Goal: Book appointment/travel/reservation

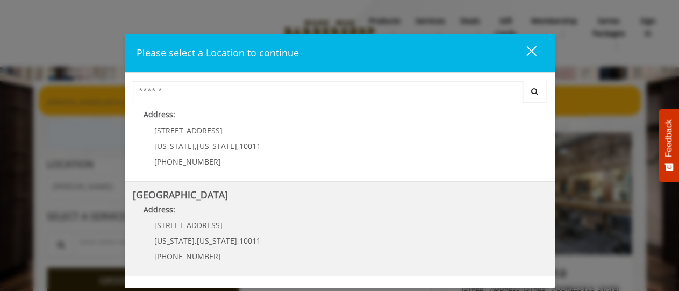
scroll to position [116, 0]
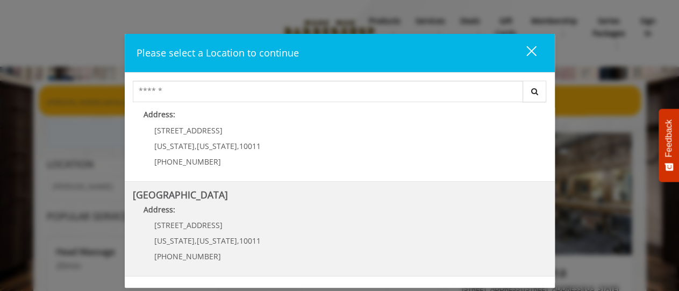
click at [286, 214] on Street "Address:" at bounding box center [340, 212] width 414 height 17
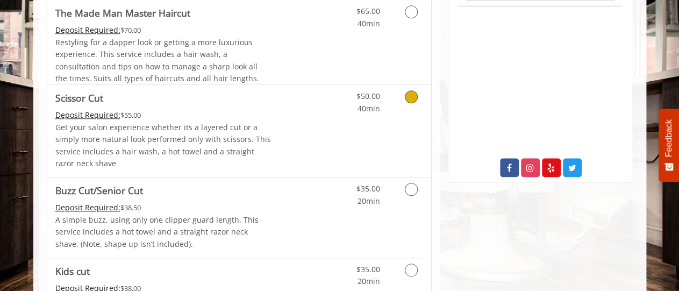
scroll to position [559, 0]
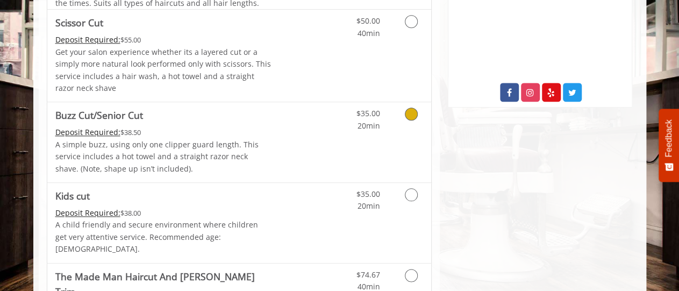
drag, startPoint x: 414, startPoint y: 115, endPoint x: 408, endPoint y: 117, distance: 5.8
click at [414, 114] on icon "Grooming services" at bounding box center [411, 113] width 13 height 13
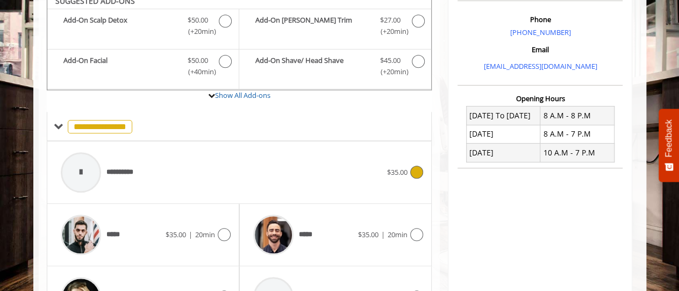
scroll to position [312, 0]
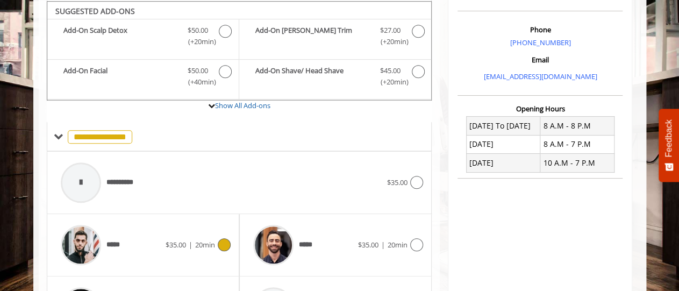
click at [226, 243] on icon at bounding box center [224, 244] width 13 height 13
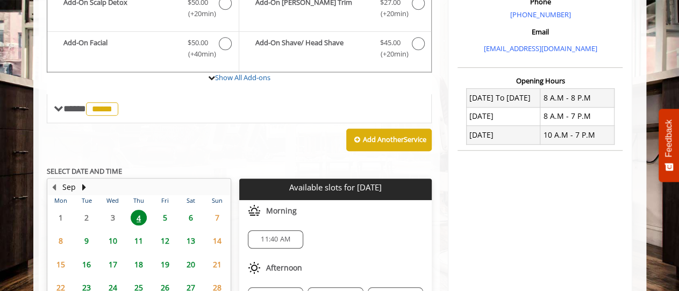
scroll to position [368, 0]
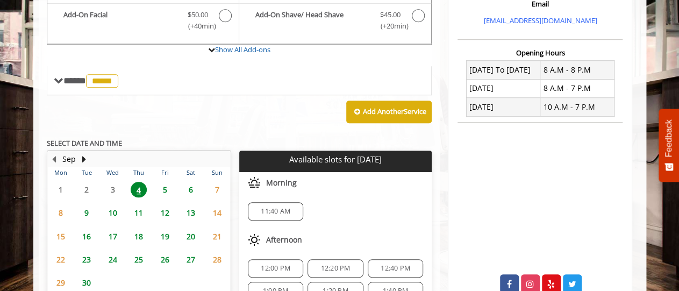
click at [85, 212] on span "9" at bounding box center [86, 213] width 16 height 16
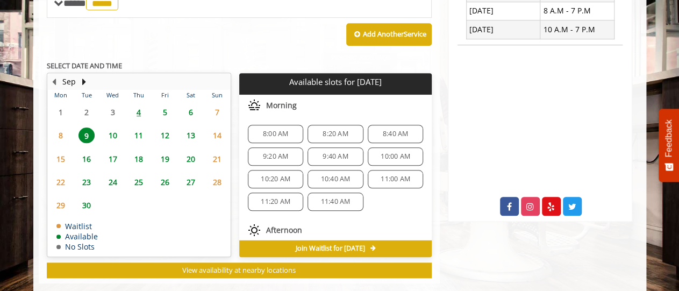
scroll to position [461, 0]
